Goal: Transaction & Acquisition: Purchase product/service

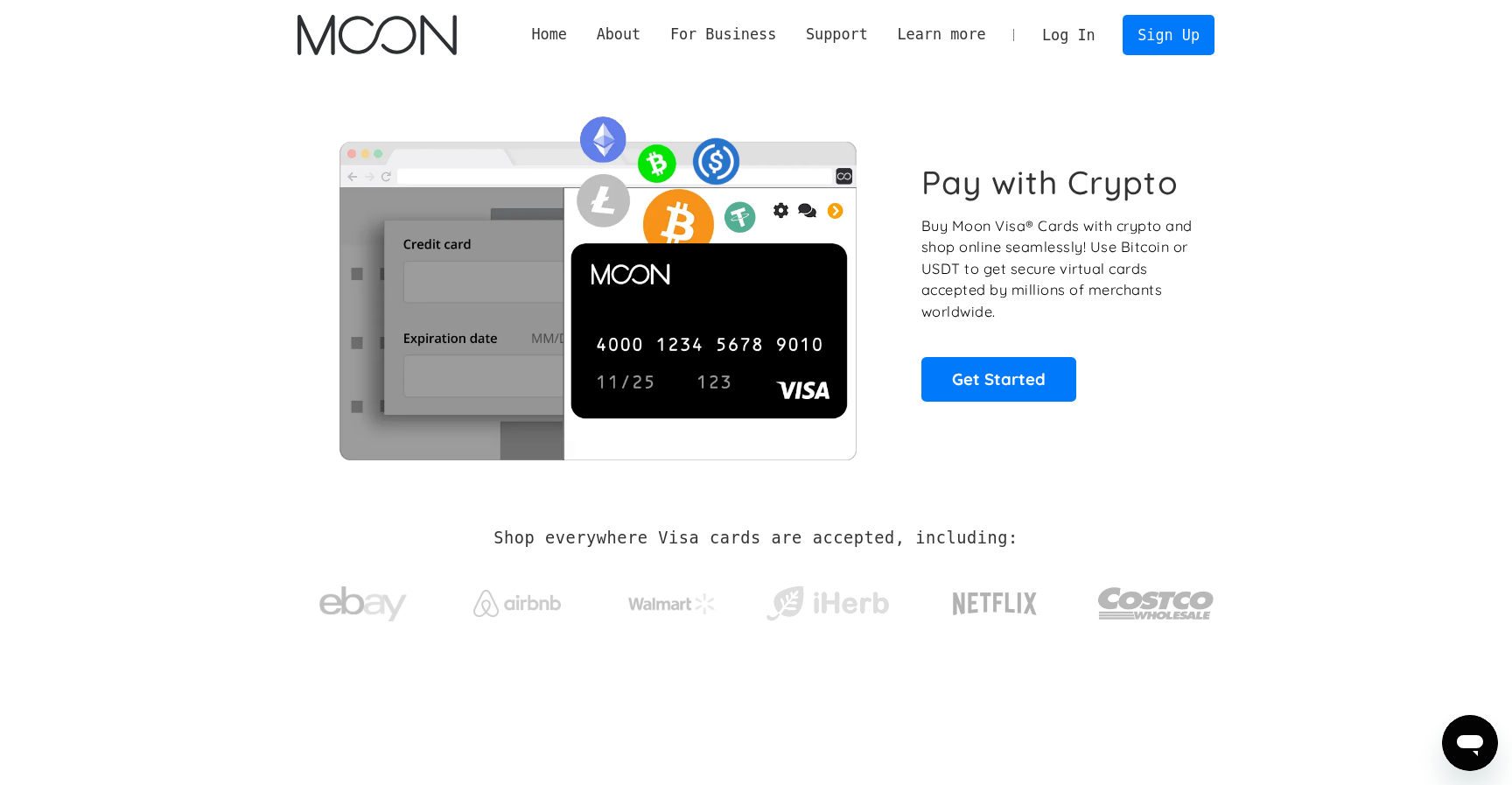
click at [1062, 54] on div "Log In Sign Up" at bounding box center [1121, 34] width 188 height 39
click at [1061, 45] on link "Log In" at bounding box center [1068, 35] width 82 height 38
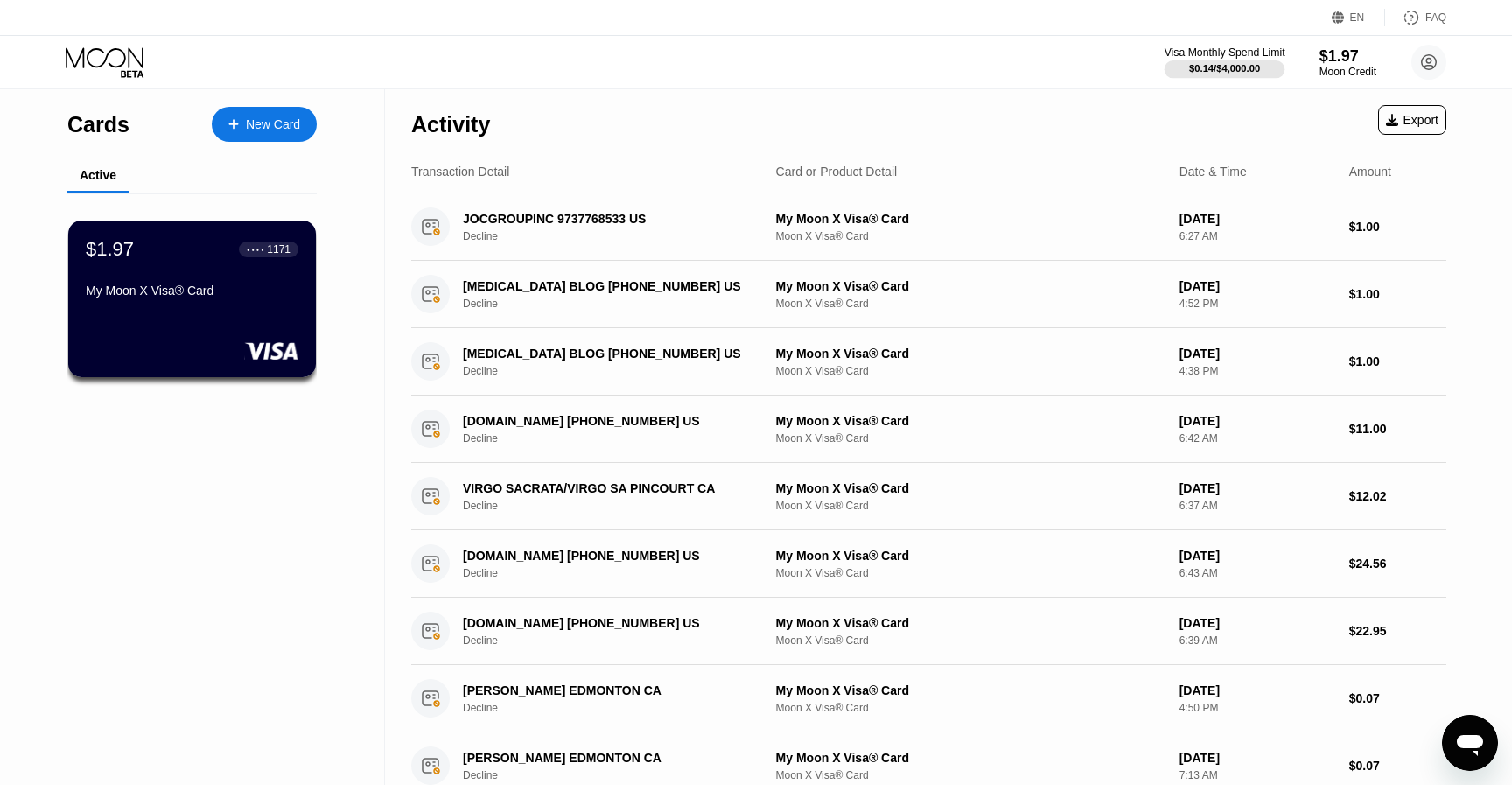
click at [1218, 50] on div "Visa Monthly Spend Limit" at bounding box center [1224, 52] width 121 height 12
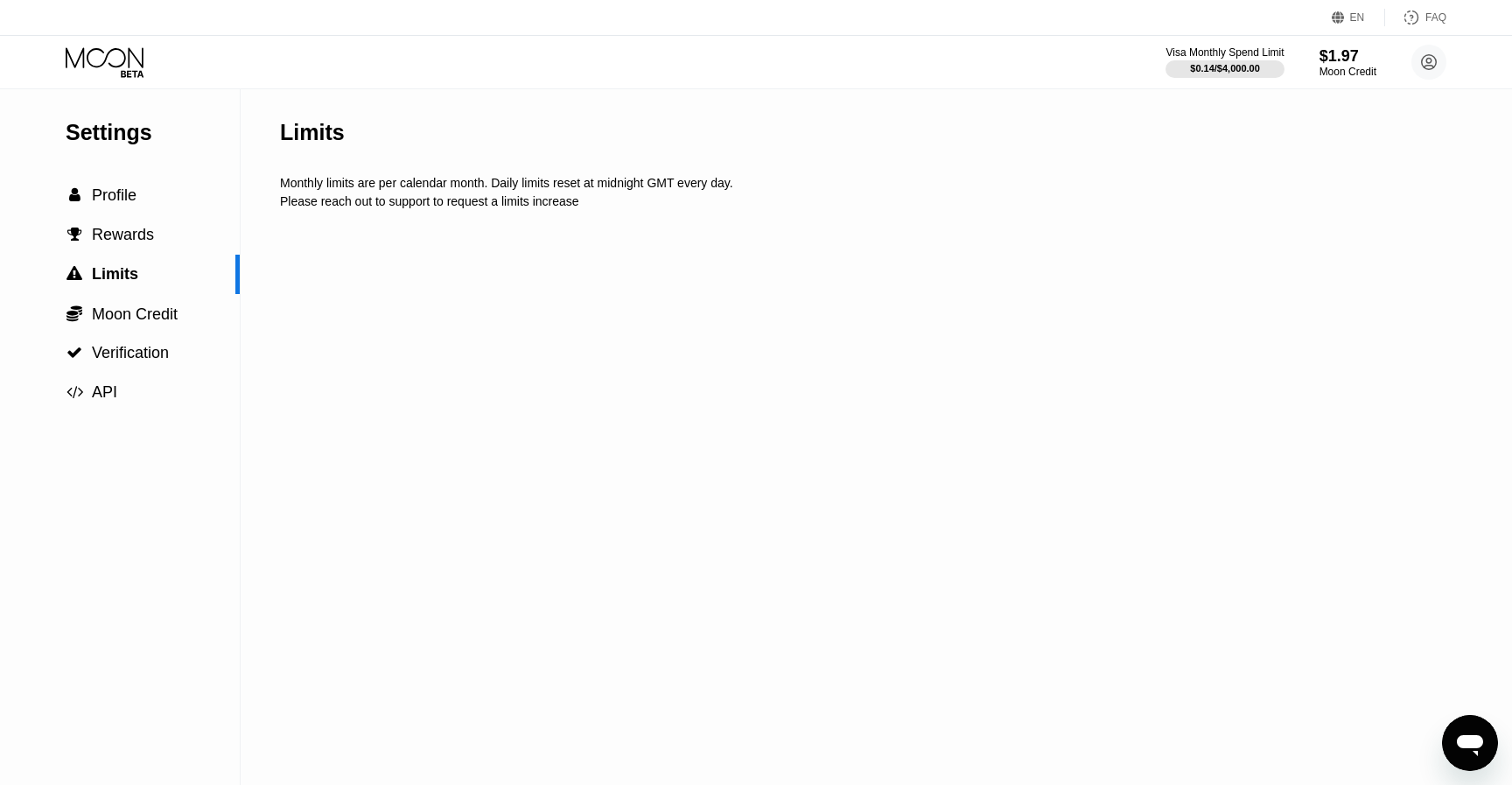
click at [1320, 64] on div "$1.97" at bounding box center [1348, 56] width 57 height 18
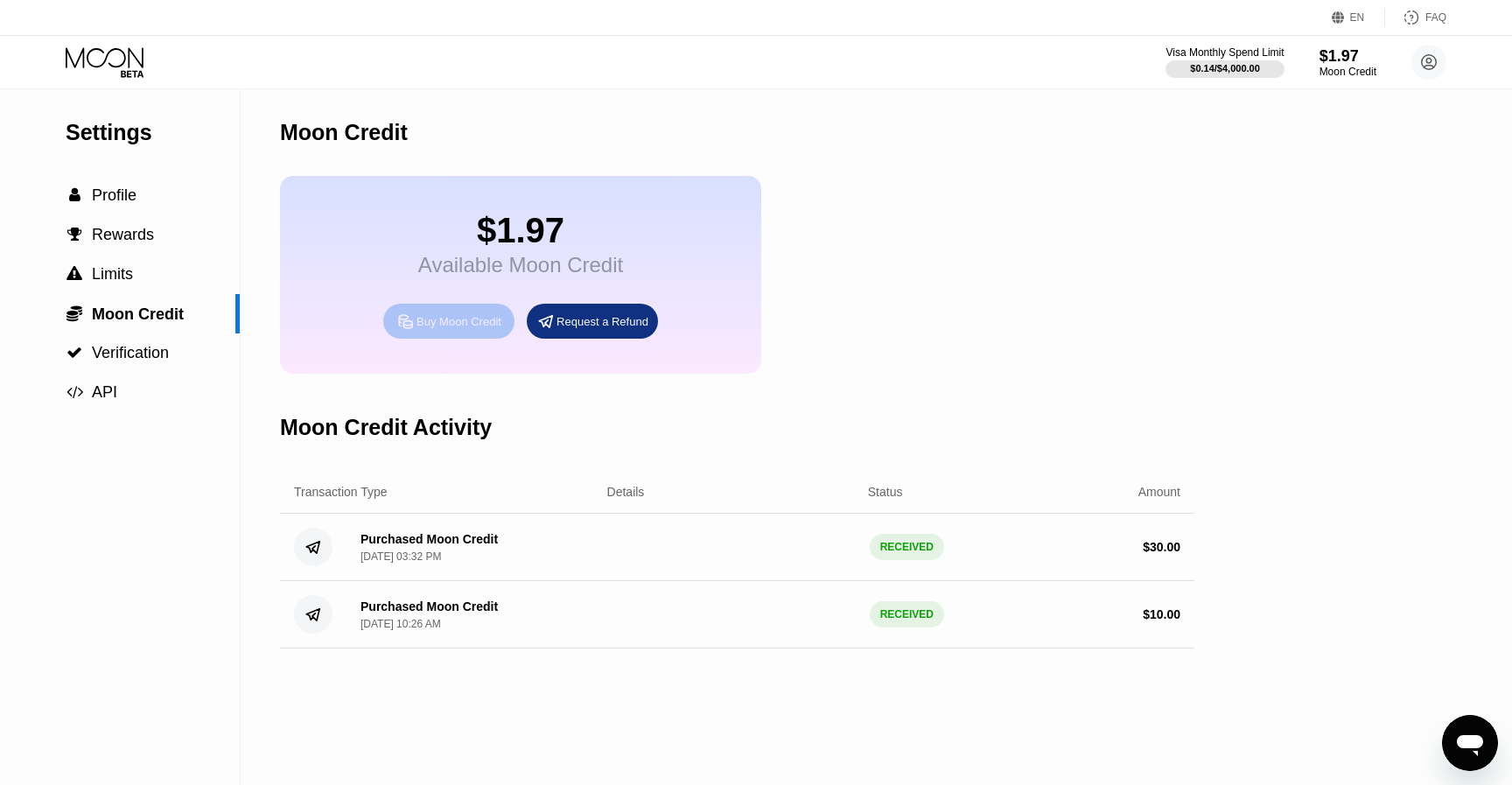
click at [468, 329] on div "Buy Moon Credit" at bounding box center [458, 322] width 85 height 15
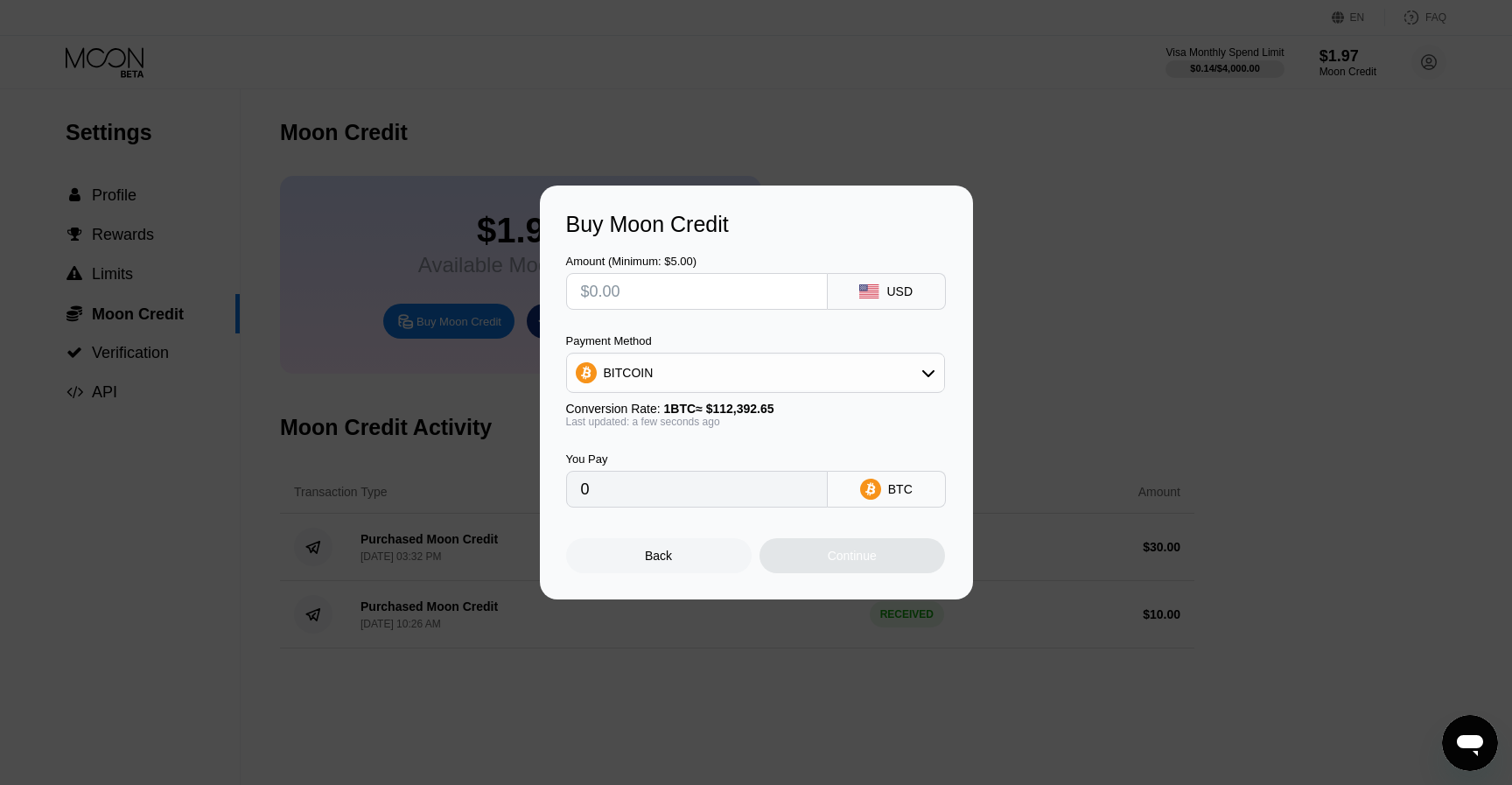
click at [757, 294] on input "text" at bounding box center [696, 292] width 231 height 35
click at [756, 294] on input "text" at bounding box center [696, 292] width 231 height 35
type input "$2"
type input "0.00001780"
type input "$20"
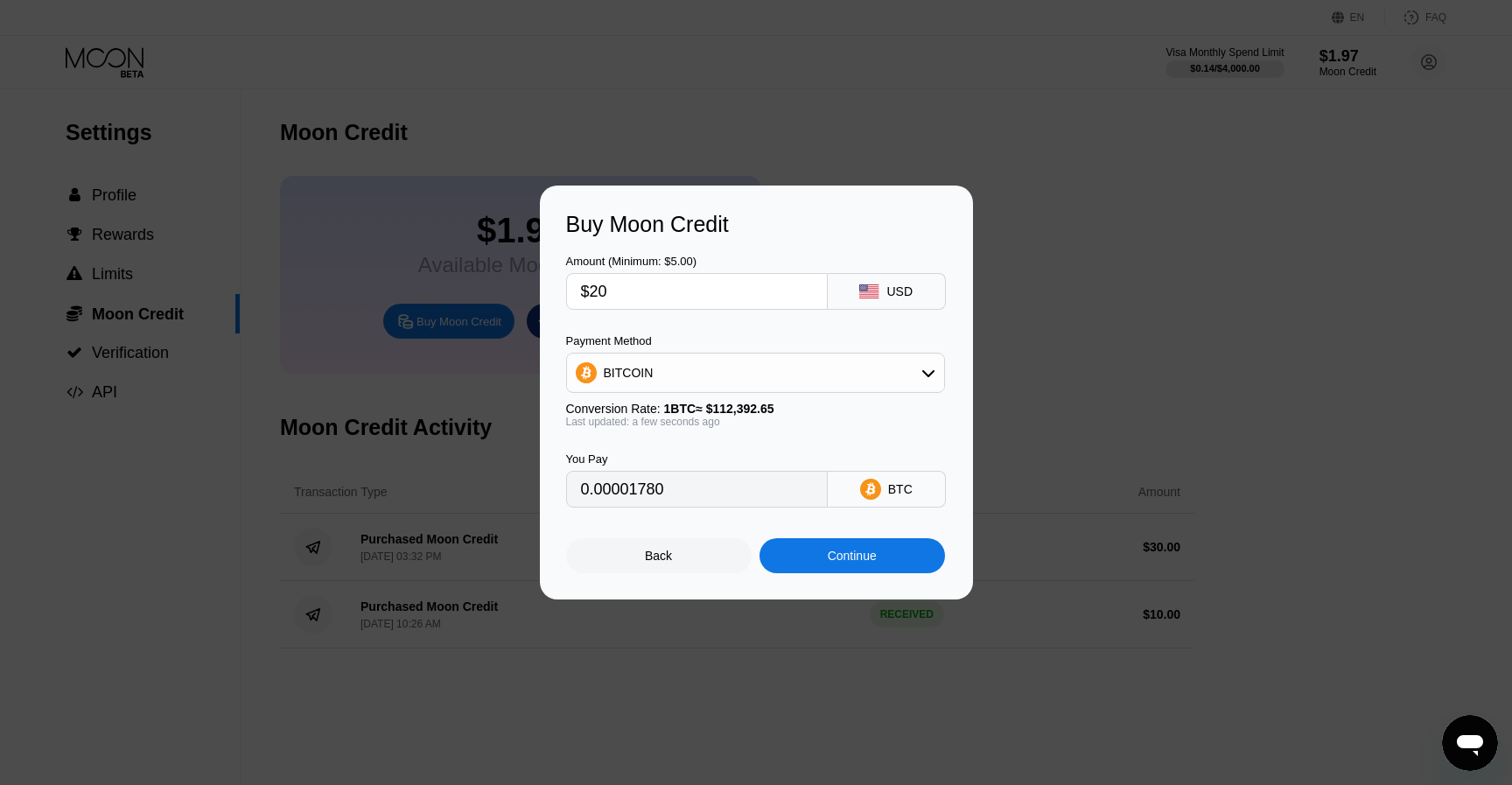
type input "0.00017795"
type input "$20"
click at [766, 380] on div "BITCOIN" at bounding box center [755, 372] width 377 height 35
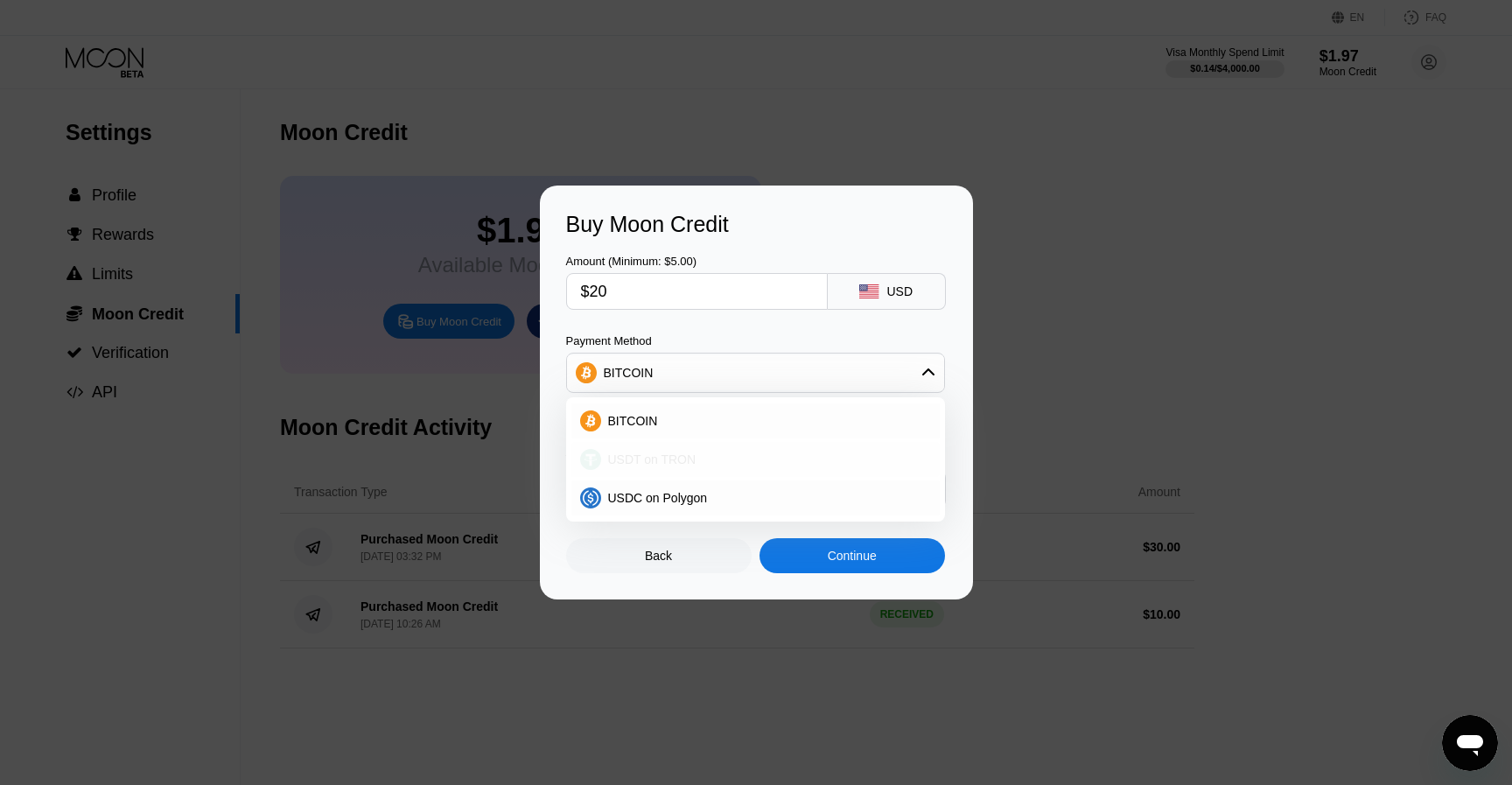
click at [687, 454] on span "USDT on TRON" at bounding box center [652, 459] width 89 height 14
type input "20.20"
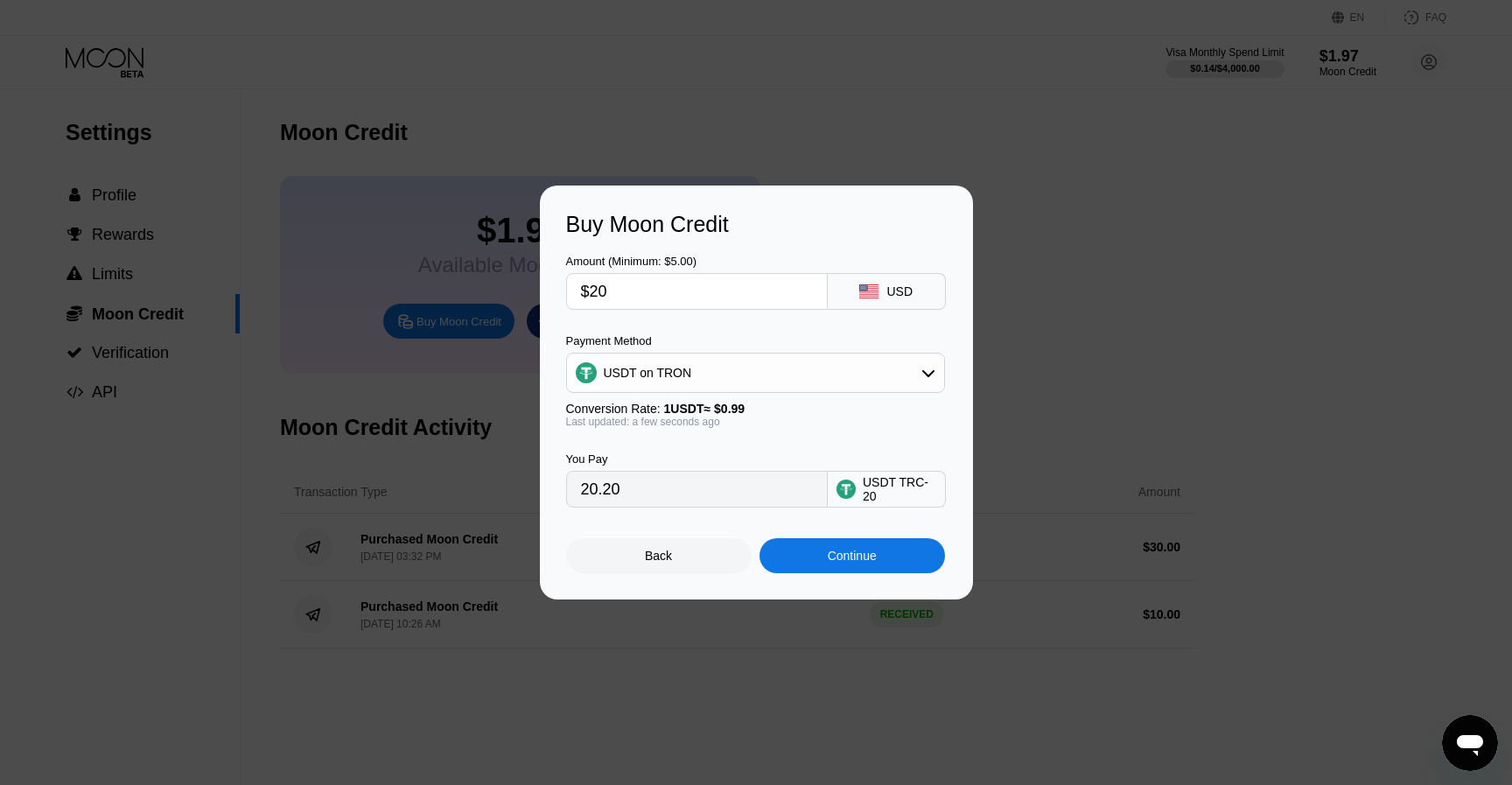
click at [841, 551] on div "Continue" at bounding box center [852, 555] width 186 height 35
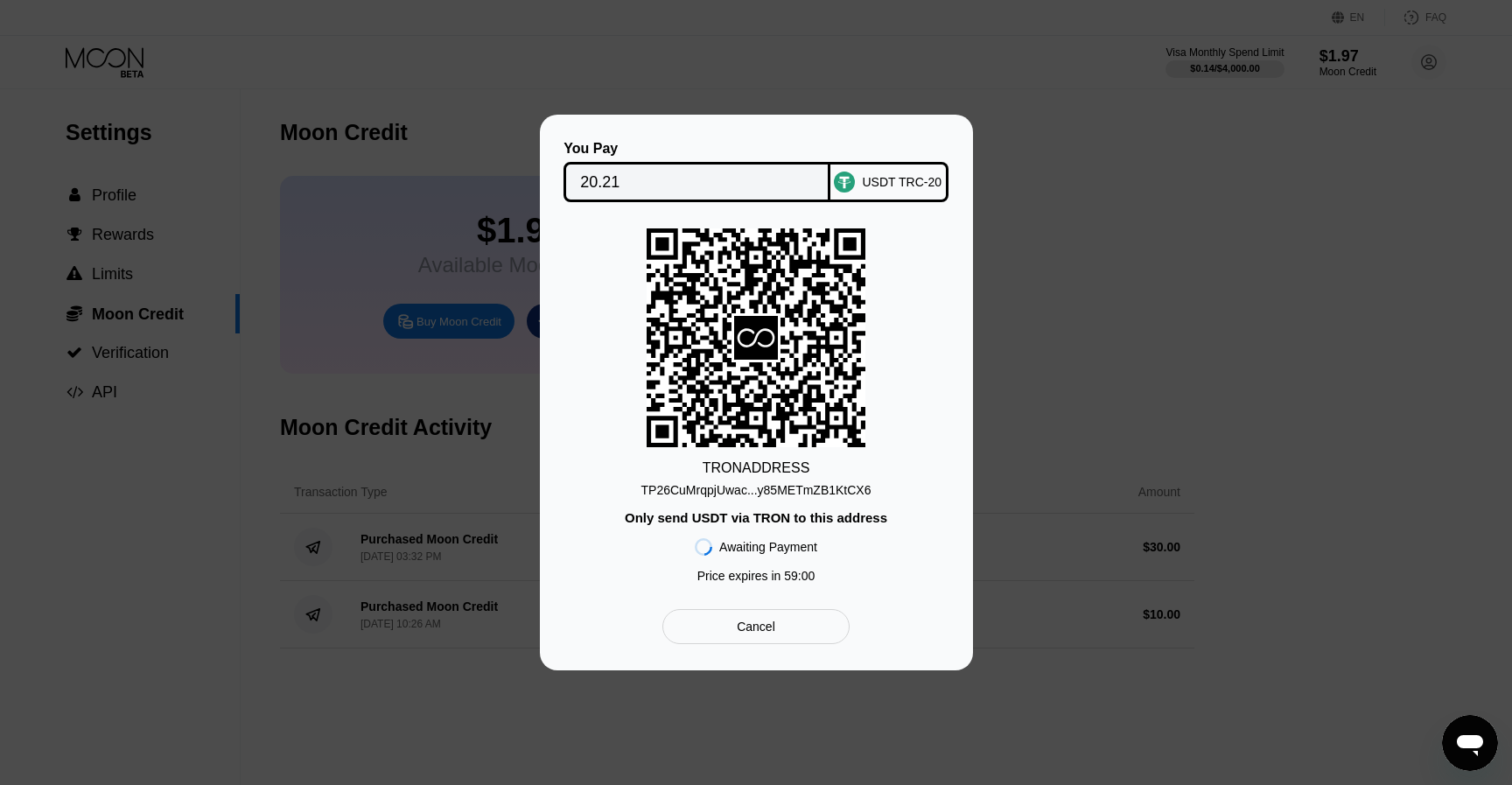
click at [811, 516] on div "Only send USDT via TRON to this address" at bounding box center [756, 518] width 263 height 15
click at [805, 491] on div "TP26CuMrqpjUwac...y85METmZB1KtCX6" at bounding box center [756, 490] width 230 height 14
click at [775, 178] on input "20.21" at bounding box center [696, 182] width 233 height 35
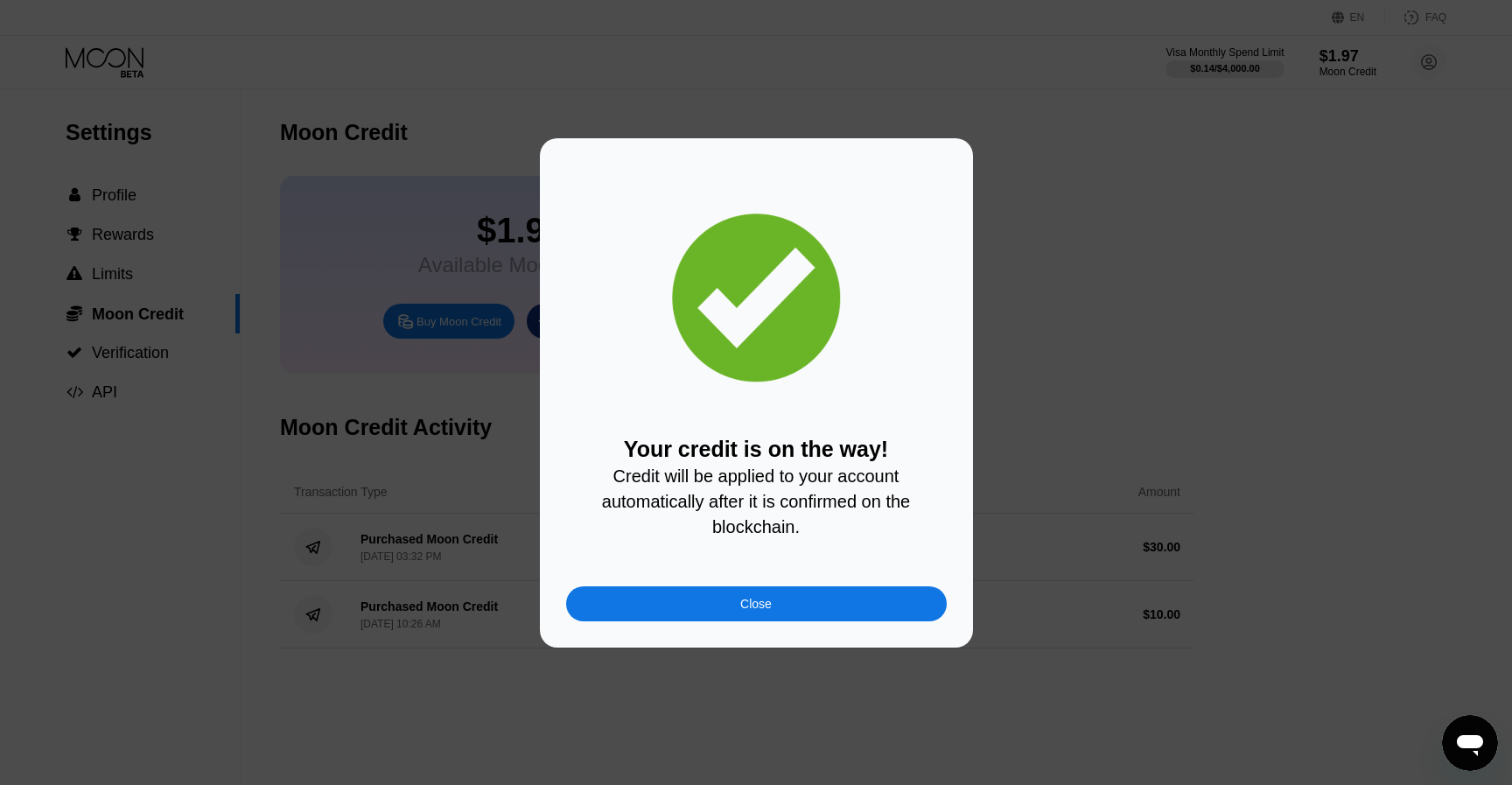
click at [800, 595] on div "Close" at bounding box center [756, 604] width 381 height 35
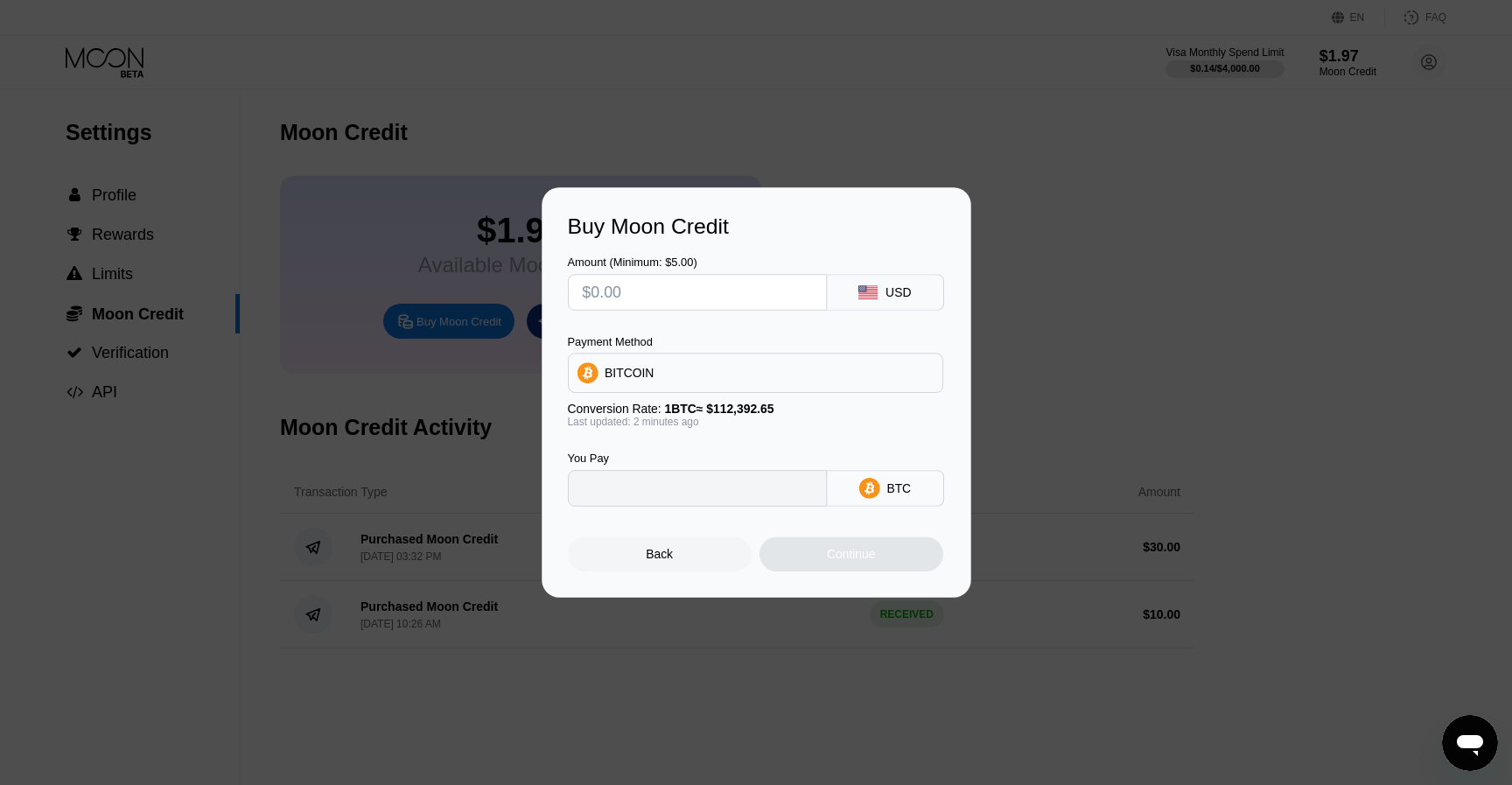
type input "0"
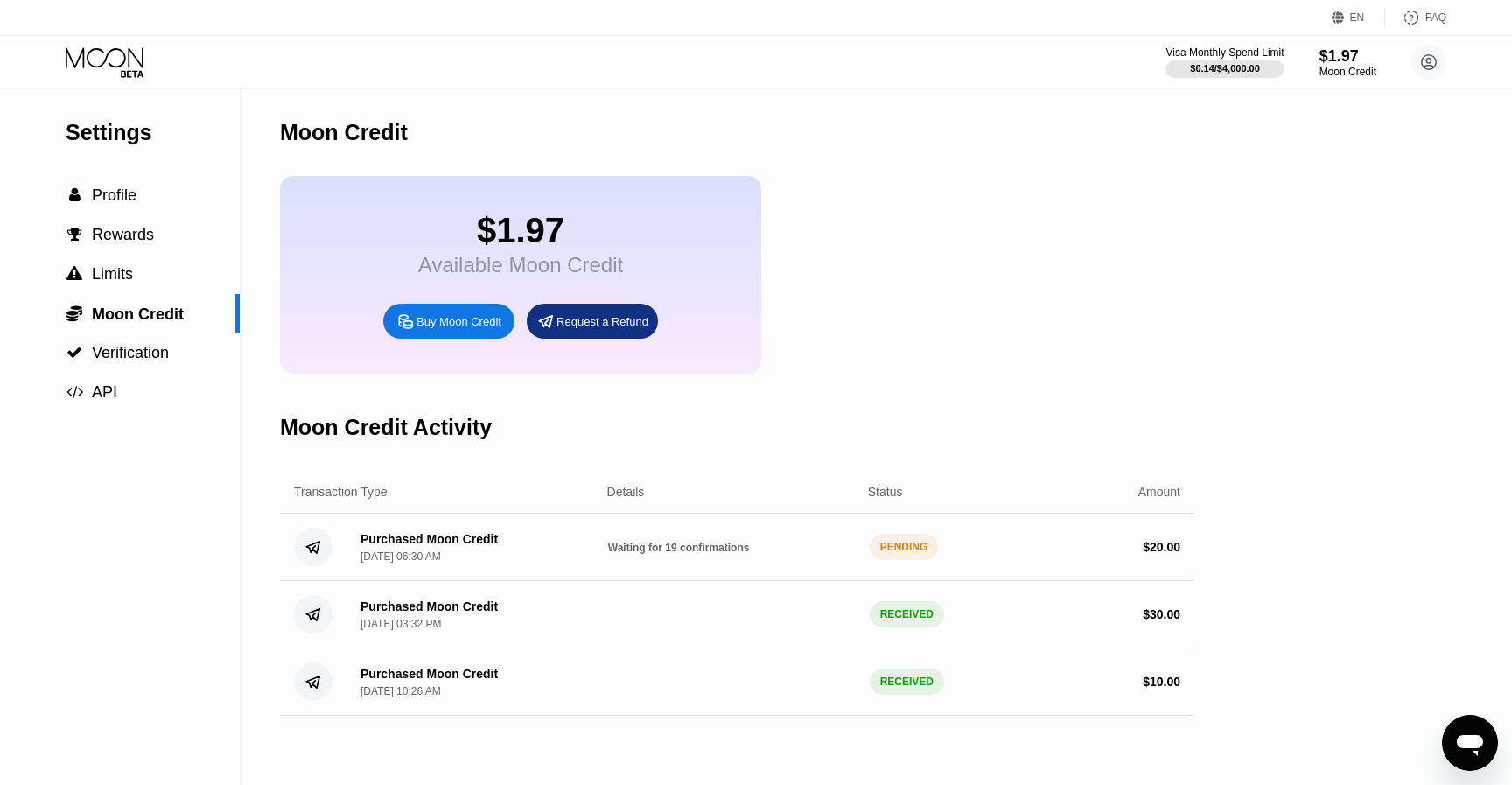
click at [1341, 81] on div "Visa Monthly Spend Limit $0.14 / $4,000.00 $1.97 Moon Credit quang ha nguyen nq…" at bounding box center [756, 62] width 1512 height 52
click at [165, 304] on div " Moon Credit" at bounding box center [120, 313] width 240 height 39
click at [149, 208] on div " Profile" at bounding box center [120, 195] width 240 height 39
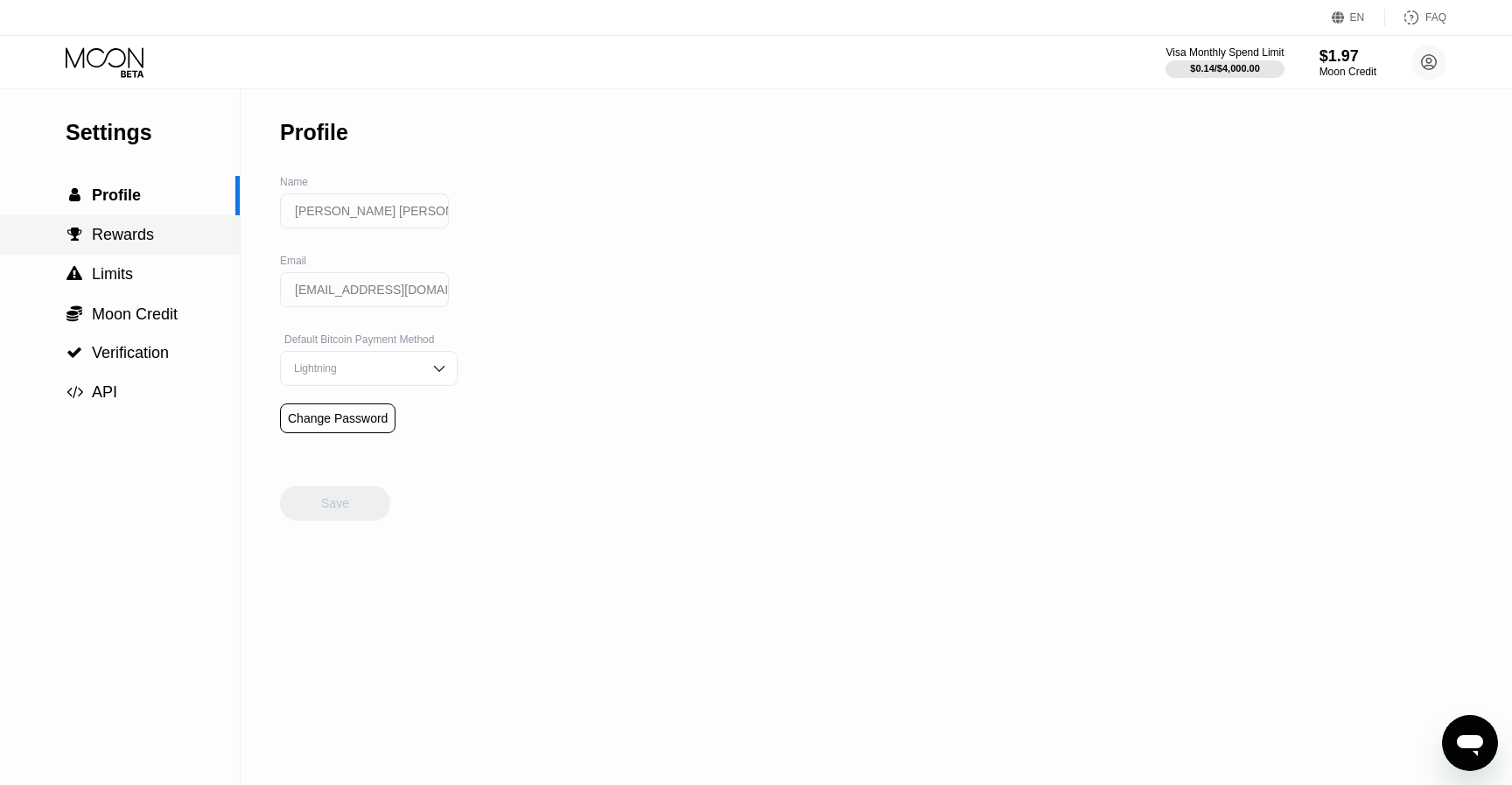
click at [147, 223] on div " Rewards" at bounding box center [120, 234] width 240 height 39
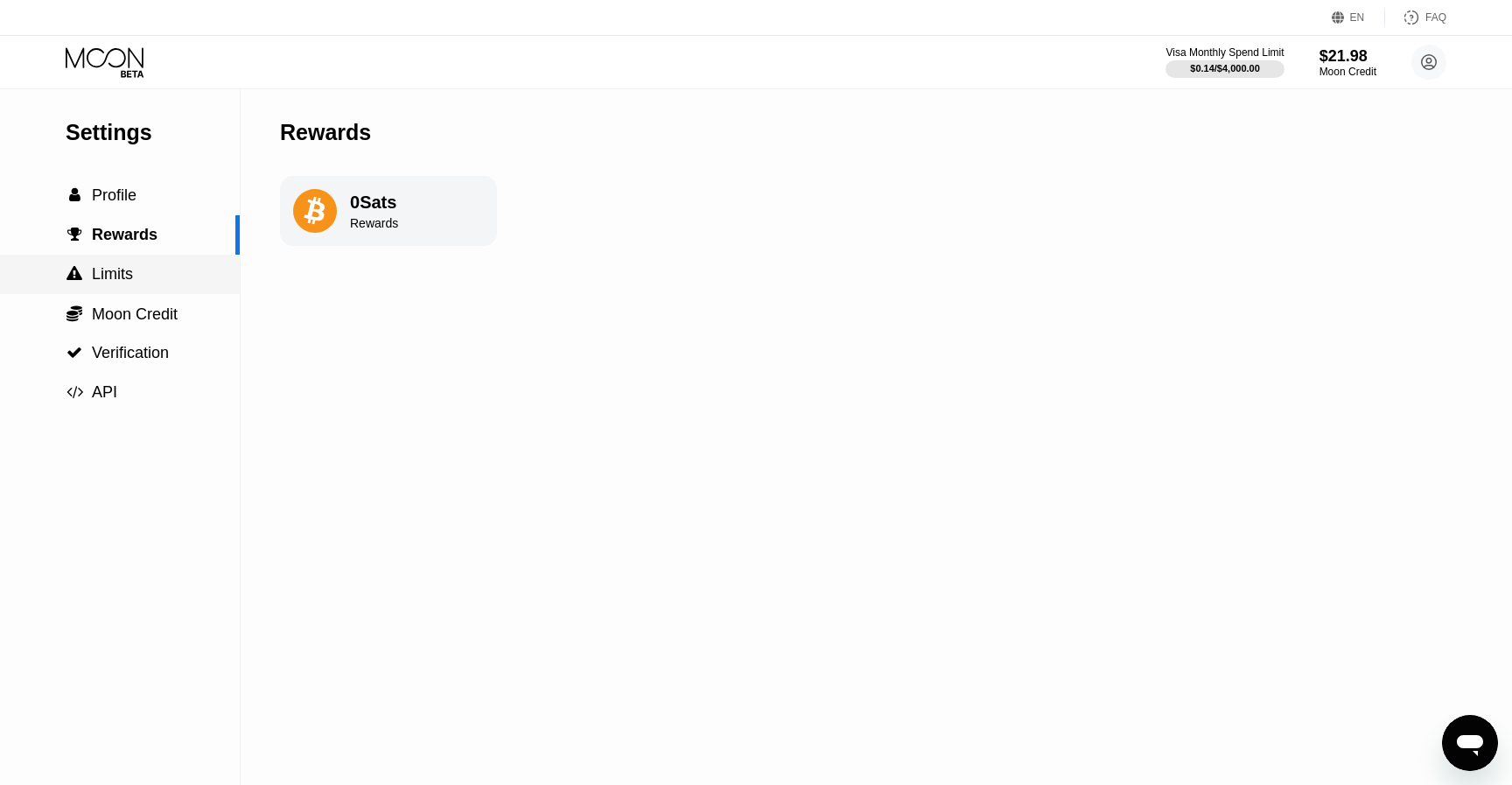
scroll to position [116, 0]
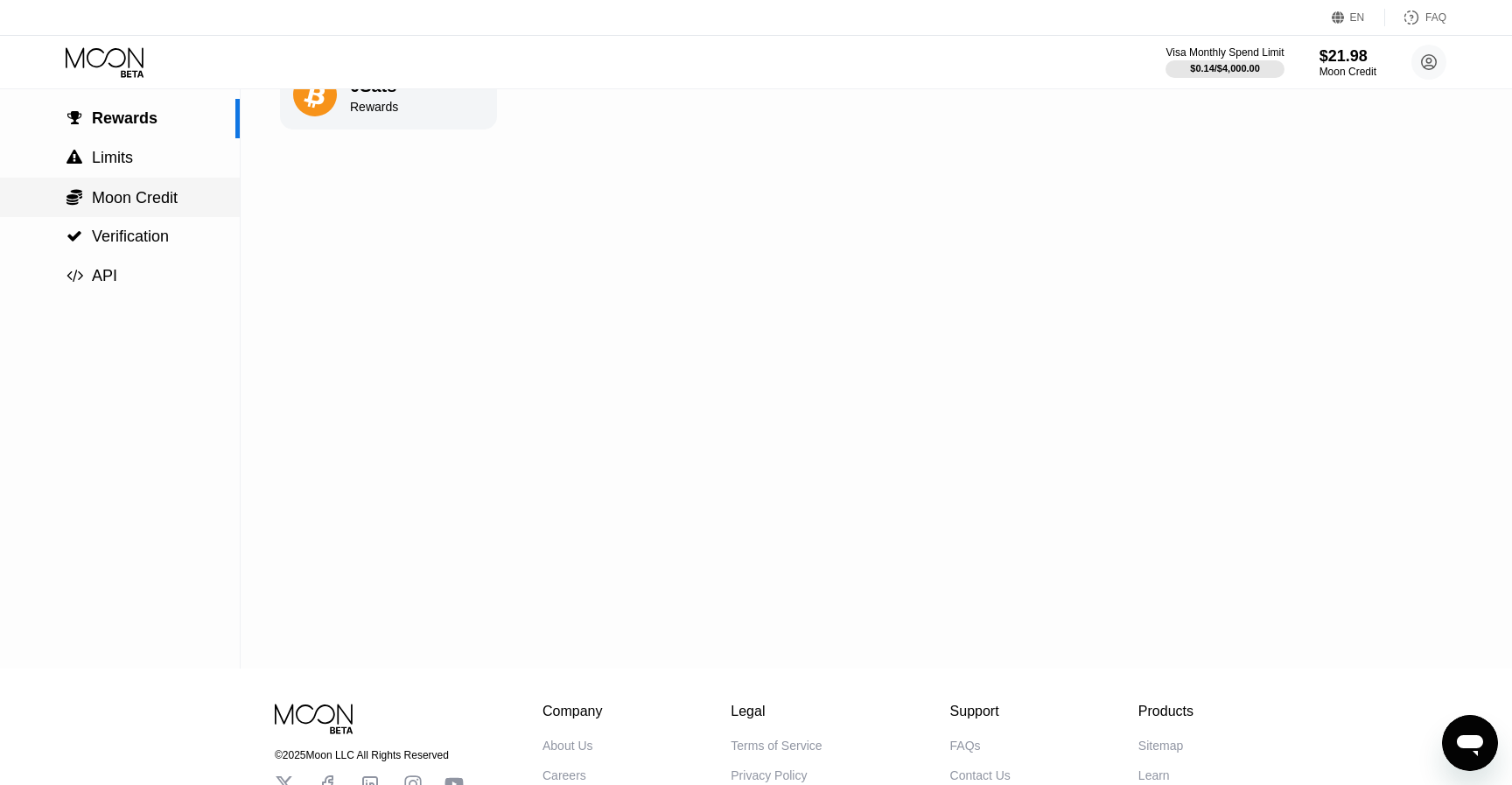
click at [151, 211] on div " Moon Credit" at bounding box center [120, 197] width 240 height 39
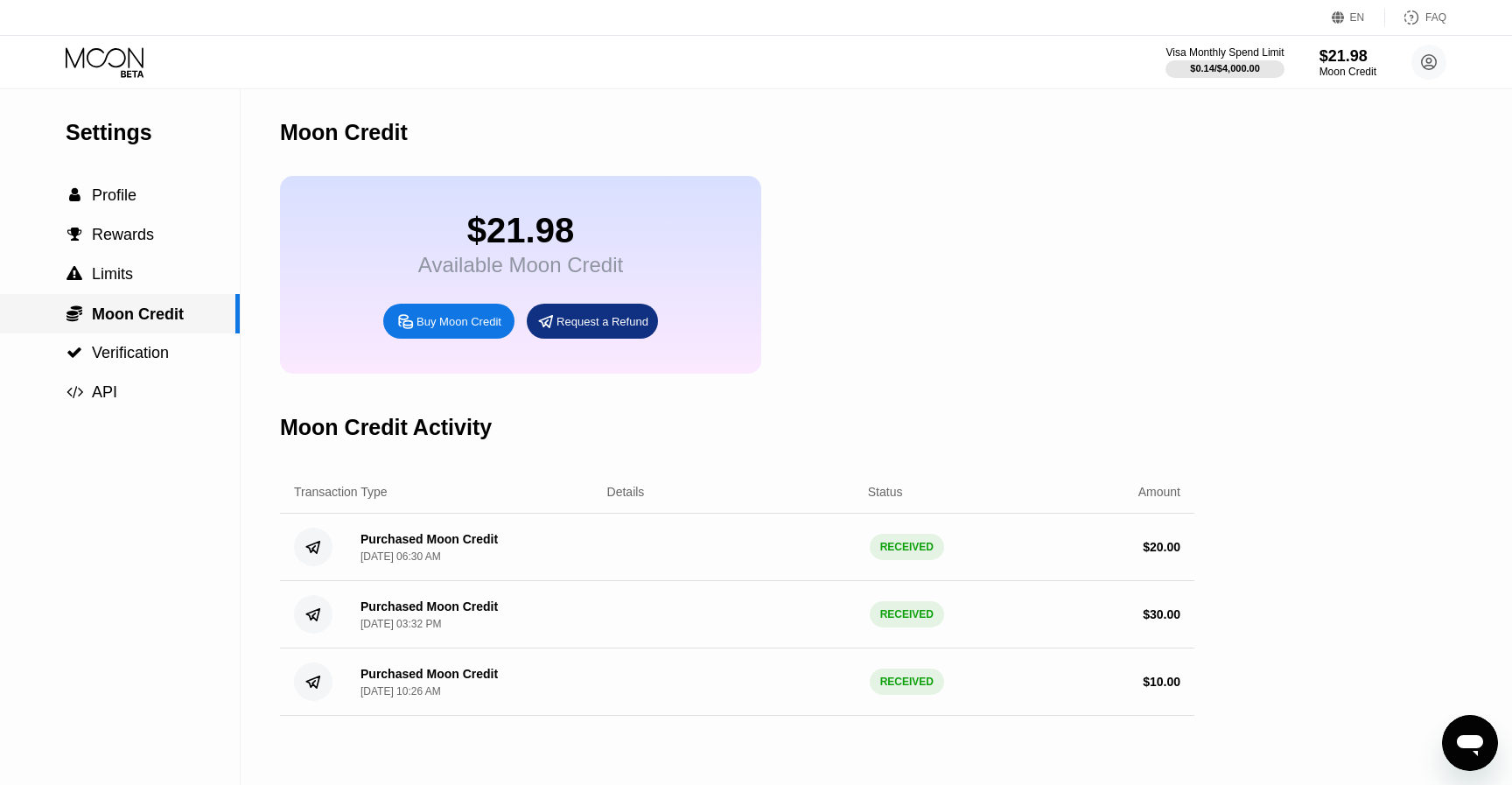
click at [184, 319] on span "Moon Credit" at bounding box center [137, 314] width 91 height 17
click at [1416, 69] on circle at bounding box center [1428, 62] width 35 height 35
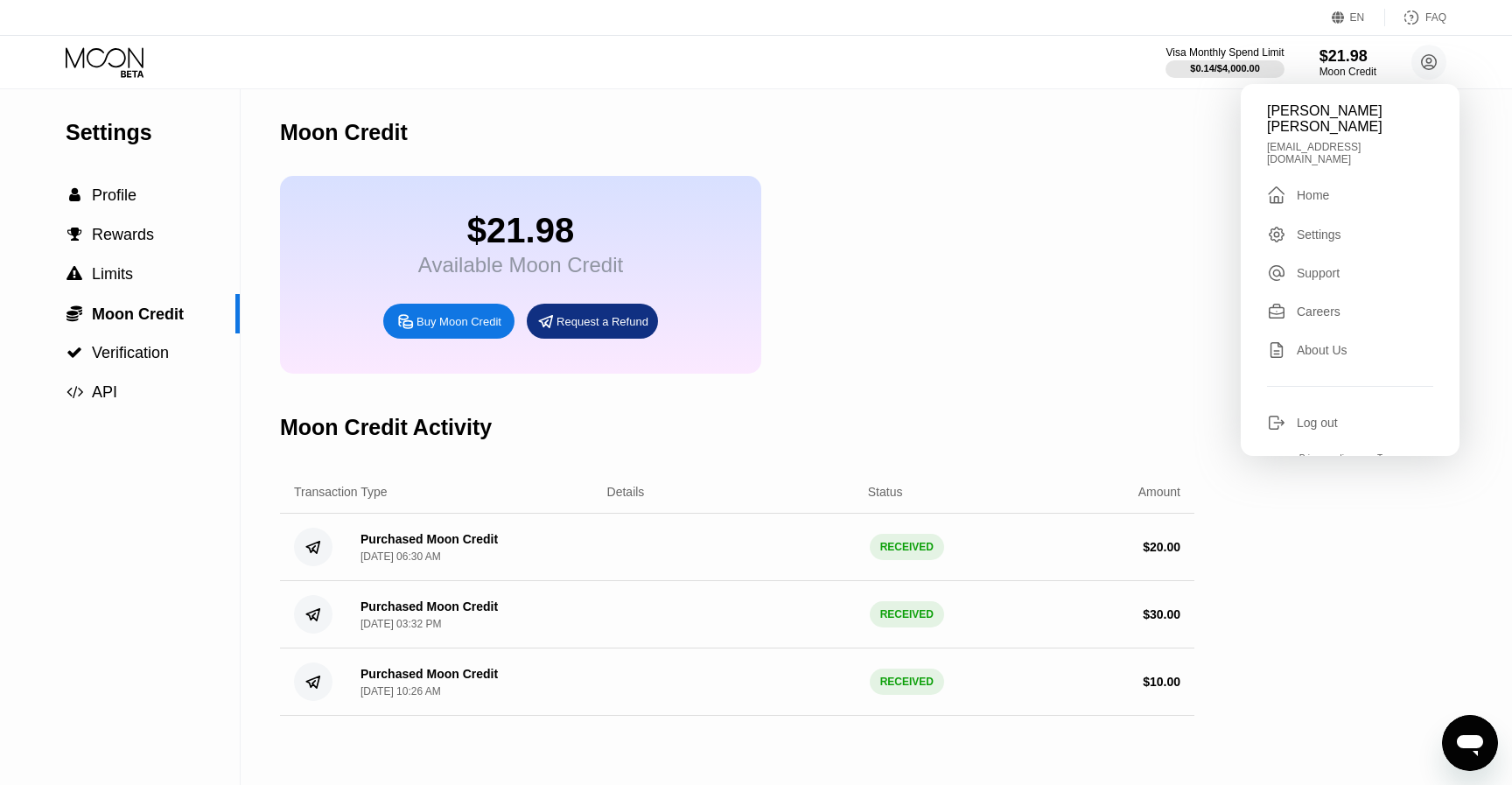
click at [1391, 65] on div "Visa Monthly Spend Limit $0.14 / $4,000.00 $21.98 Moon Credit quang ha nguyen n…" at bounding box center [1305, 62] width 281 height 35
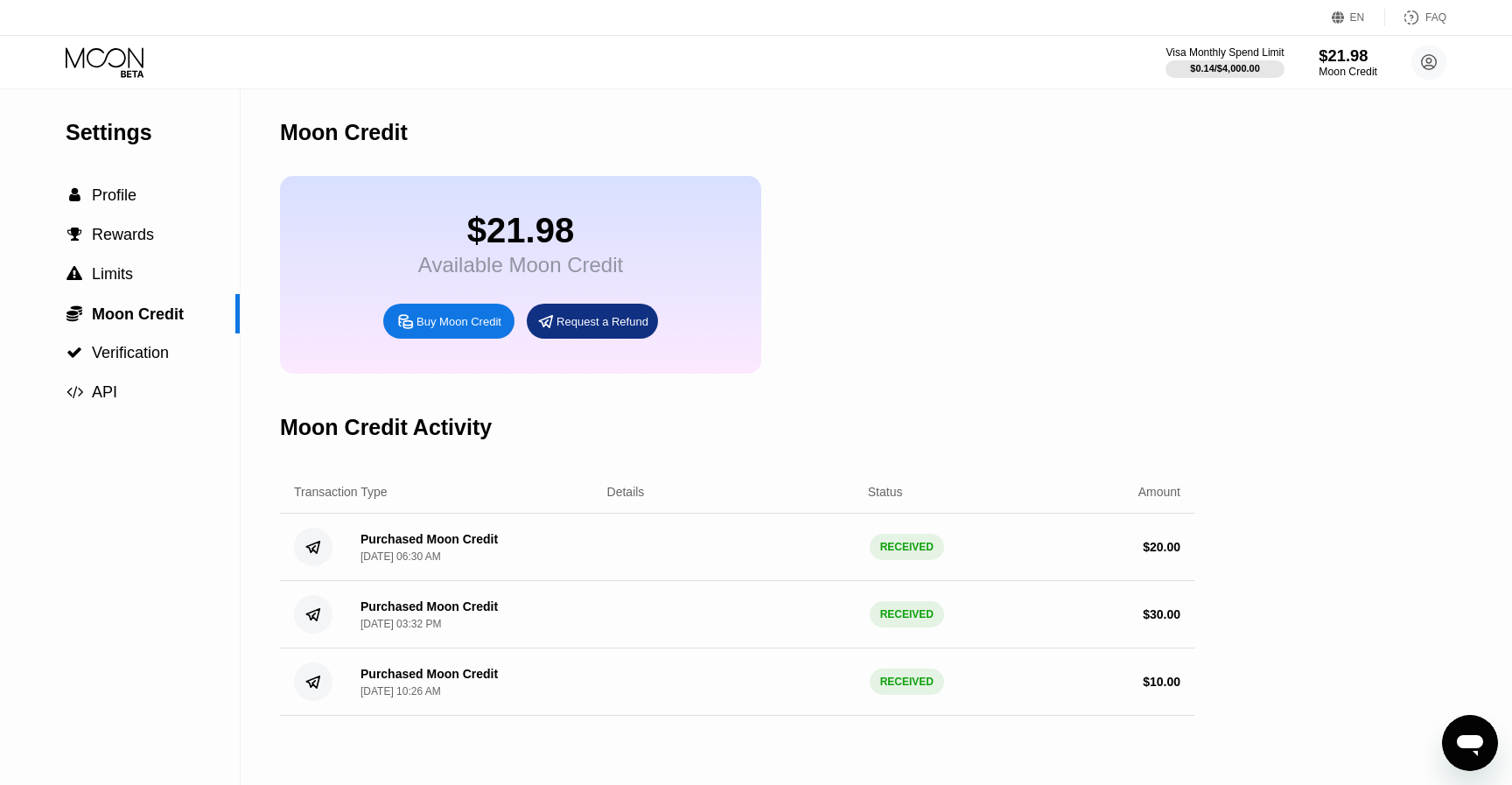
click at [1362, 65] on div "$21.98" at bounding box center [1348, 55] width 59 height 18
click at [117, 275] on span "Limits" at bounding box center [111, 273] width 41 height 17
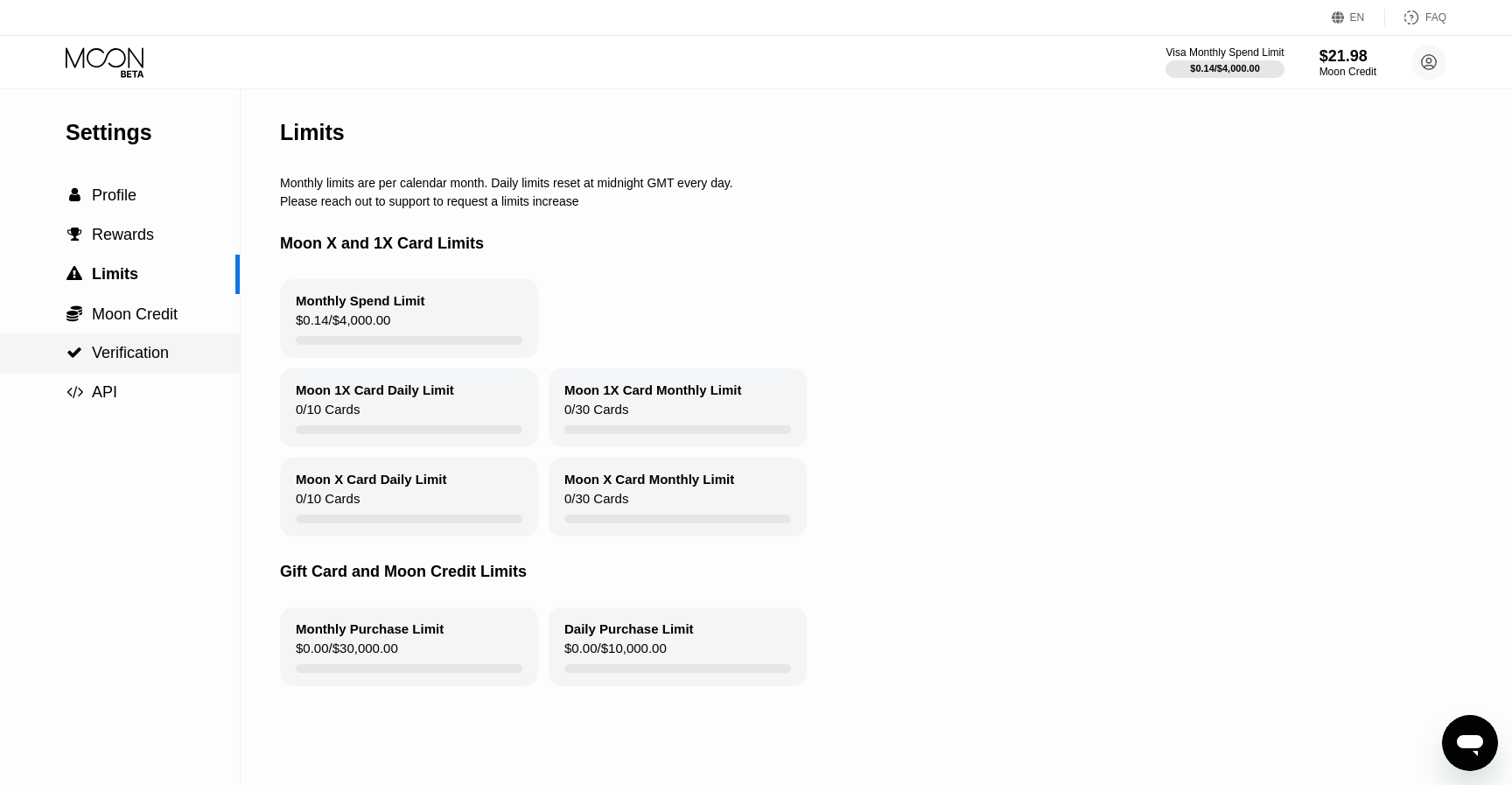
click at [163, 352] on span "Verification" at bounding box center [129, 352] width 77 height 17
